Goal: Book appointment/travel/reservation

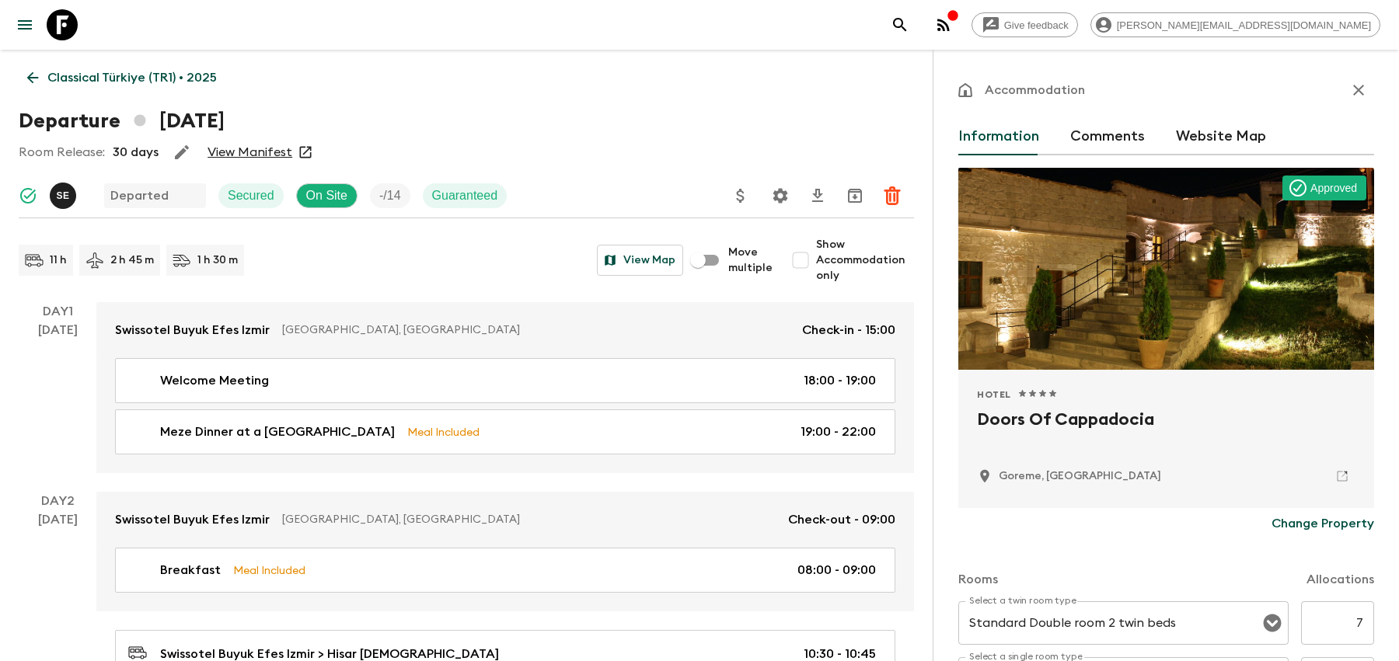
click at [906, 19] on icon "search adventures" at bounding box center [899, 24] width 13 height 13
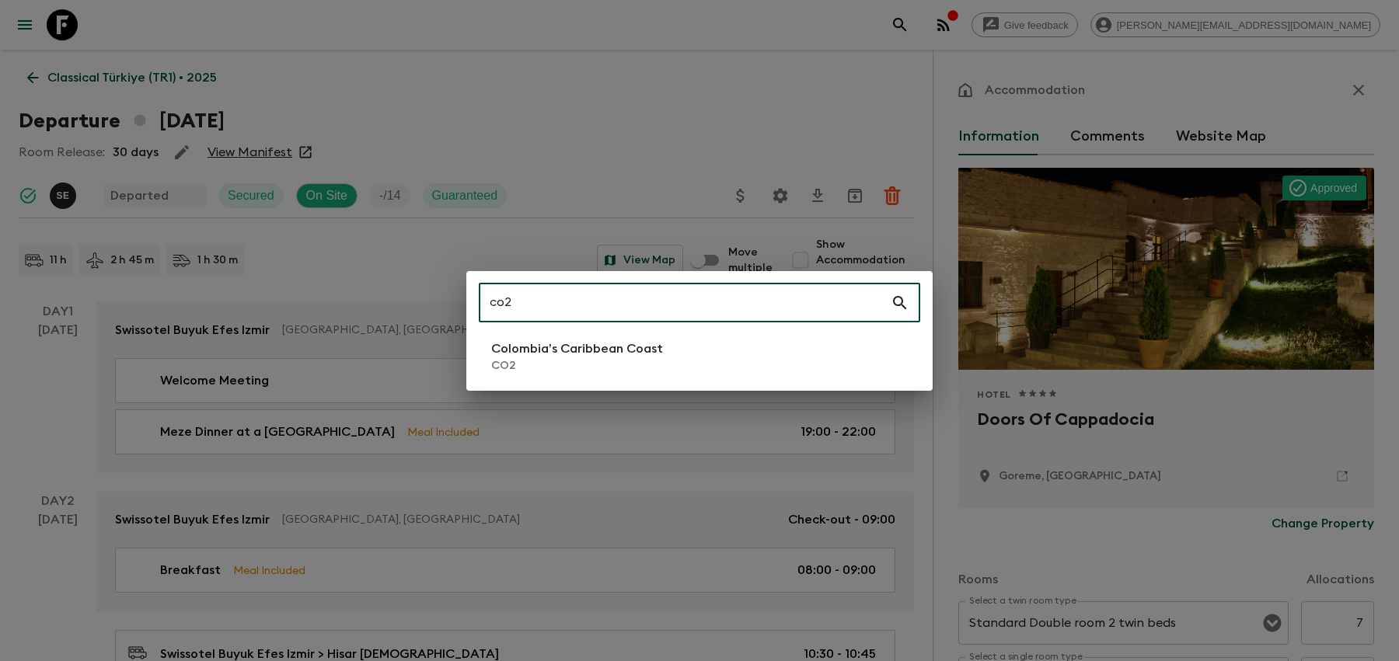
type input "co2"
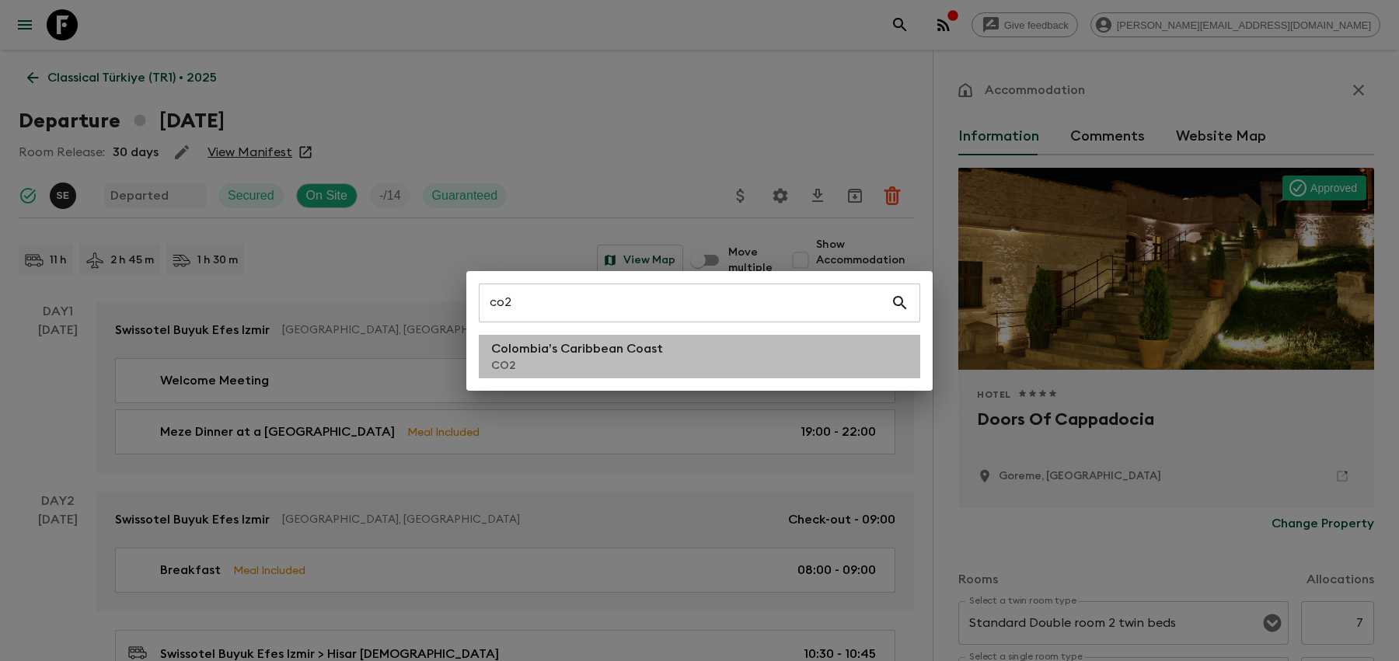
click at [545, 364] on p "CO2" at bounding box center [577, 366] width 172 height 16
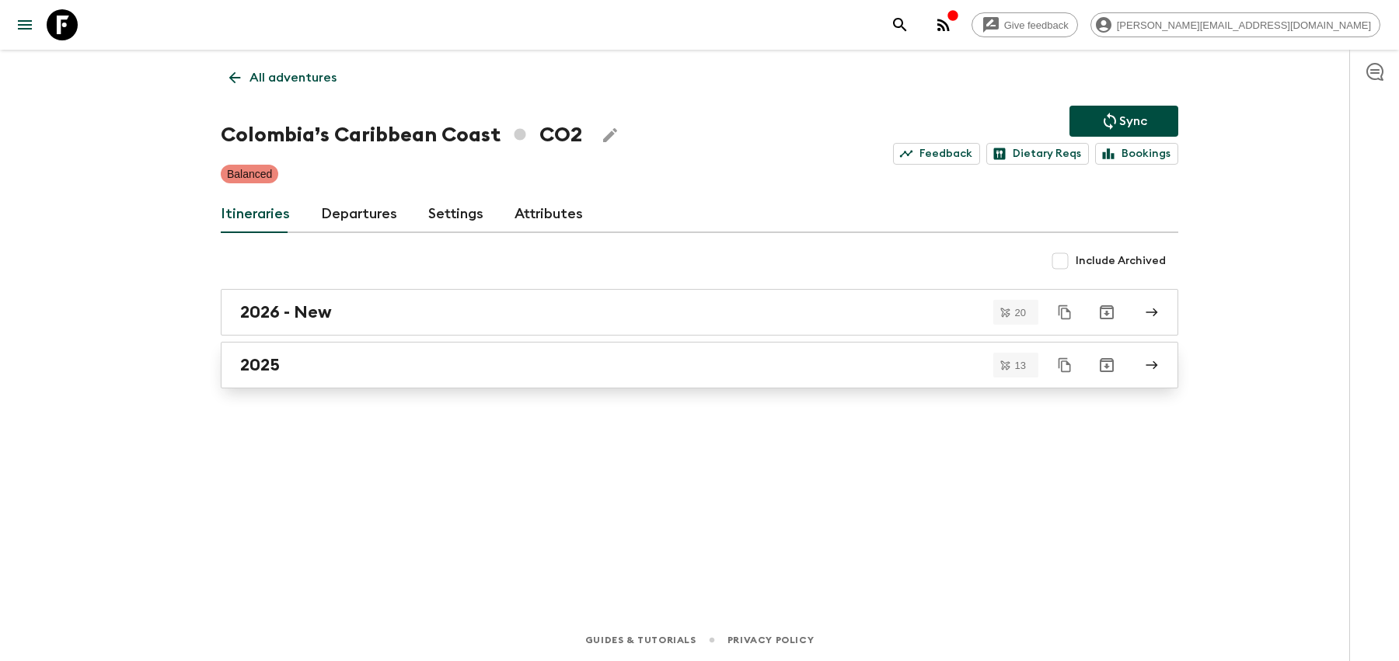
click at [545, 364] on div "2025" at bounding box center [684, 365] width 889 height 20
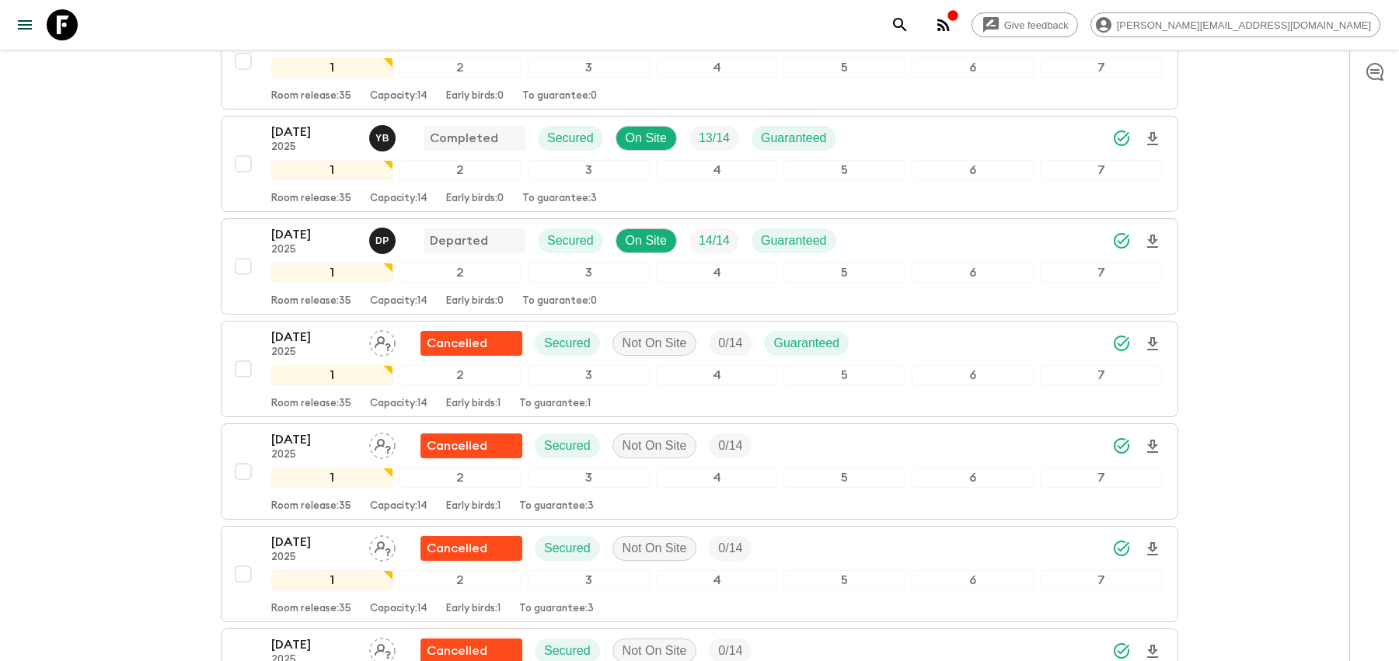
scroll to position [325, 0]
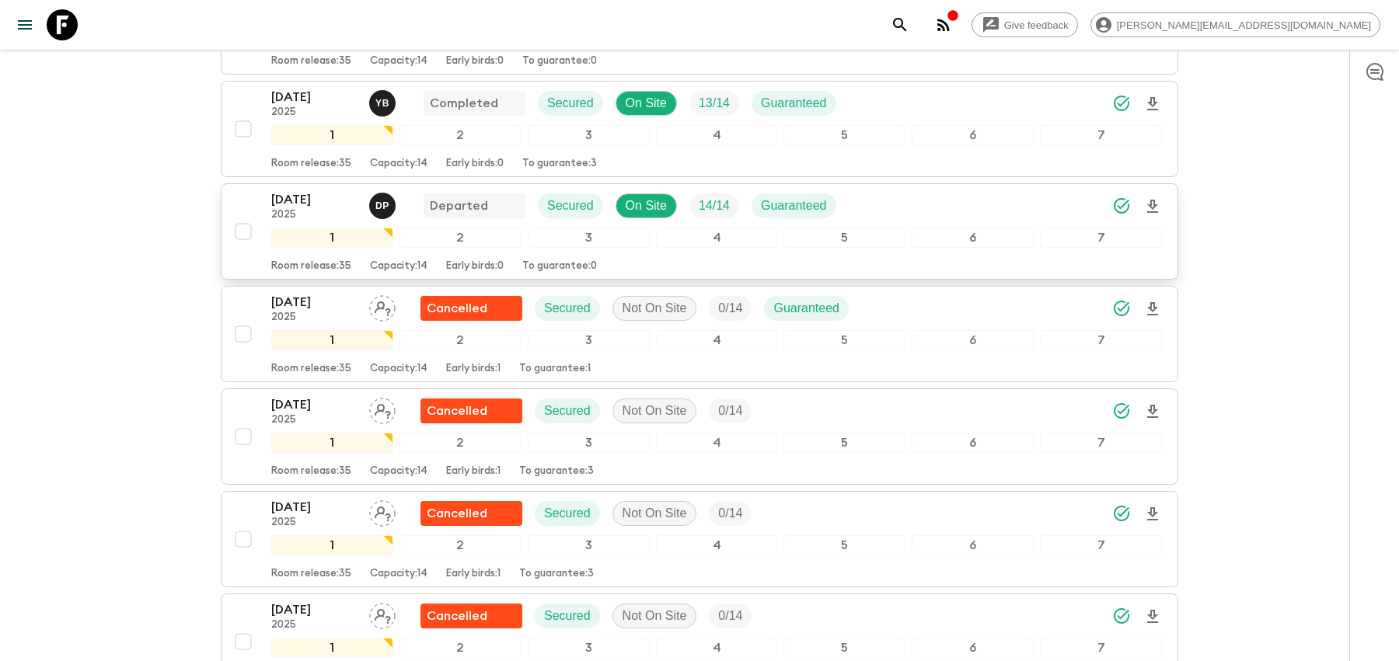
click at [985, 217] on div "[DATE] 2025 D P Departed Secured On Site 14 / 14 Guaranteed" at bounding box center [716, 205] width 891 height 31
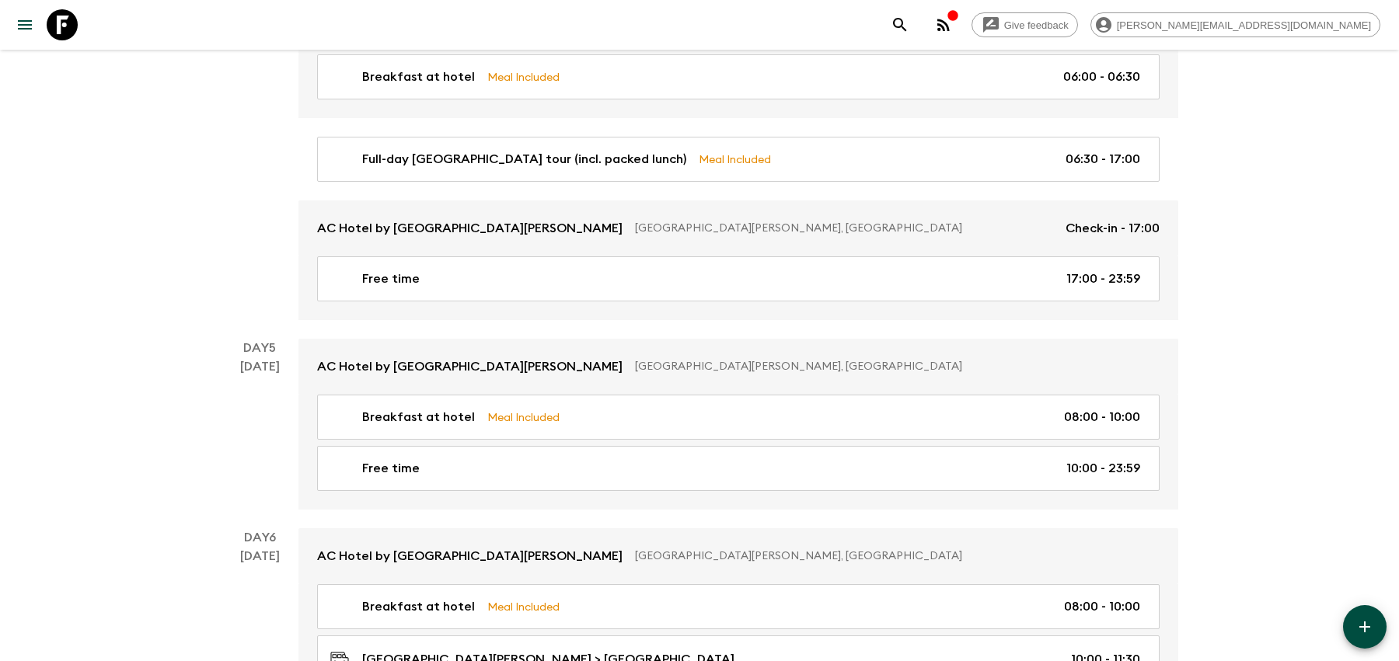
scroll to position [1467, 0]
